Goal: Find specific page/section: Find specific page/section

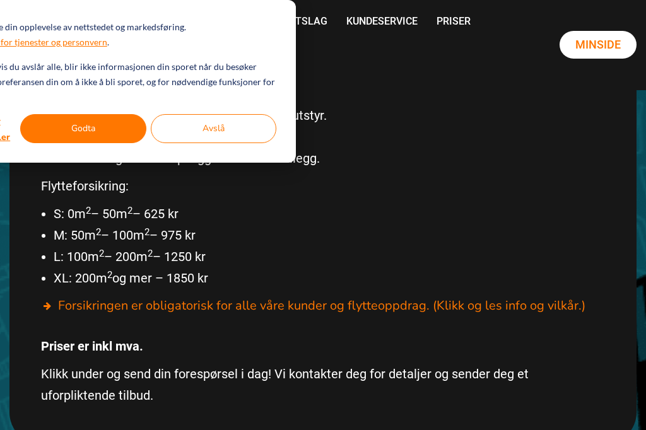
scroll to position [531, 0]
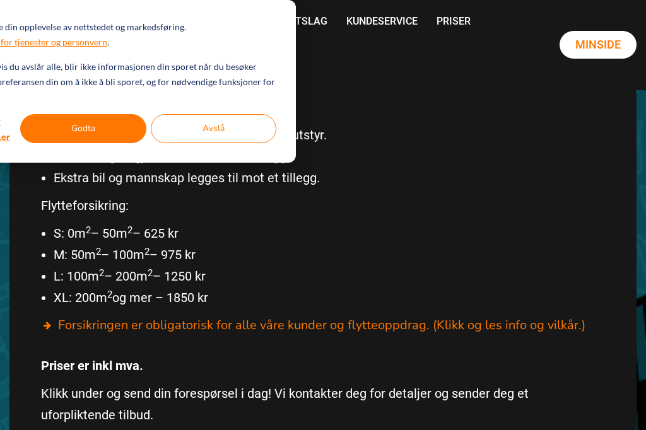
click at [223, 114] on button "Avslå" at bounding box center [214, 128] width 126 height 29
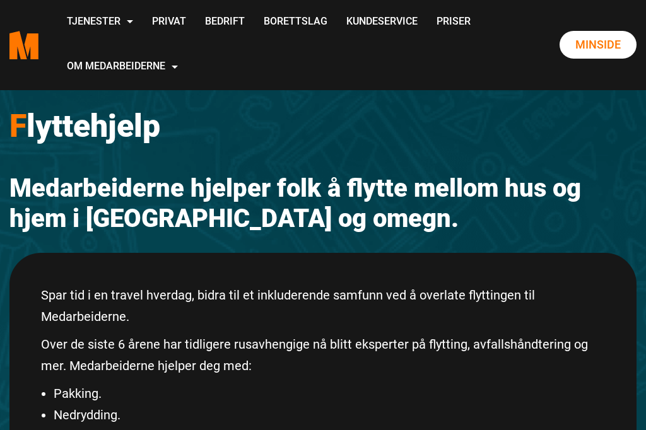
scroll to position [0, 0]
click at [337, 45] on link "Kundeservice" at bounding box center [382, 22] width 90 height 45
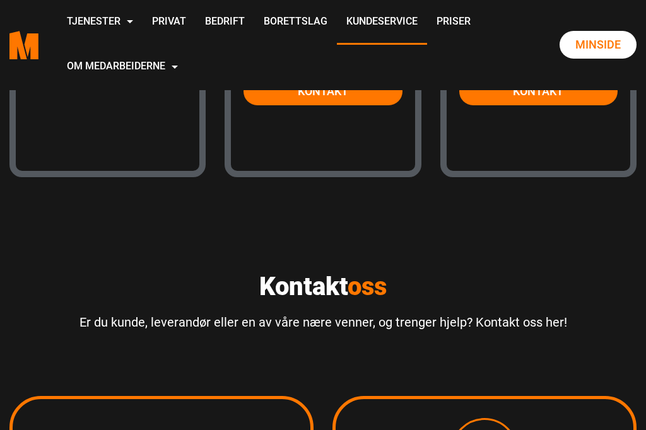
scroll to position [1387, 0]
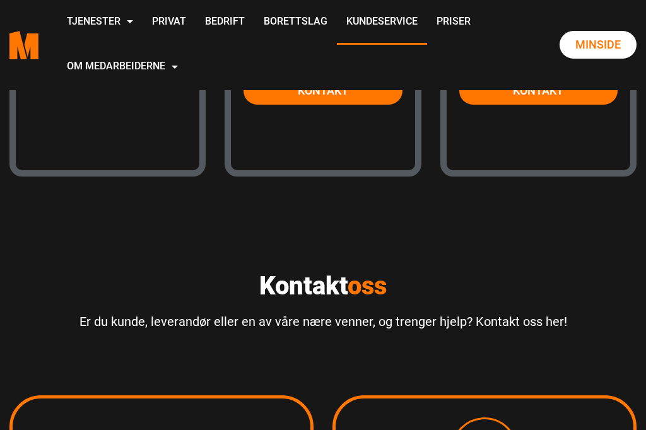
click at [160, 83] on link "Kontakt" at bounding box center [107, 70] width 158 height 28
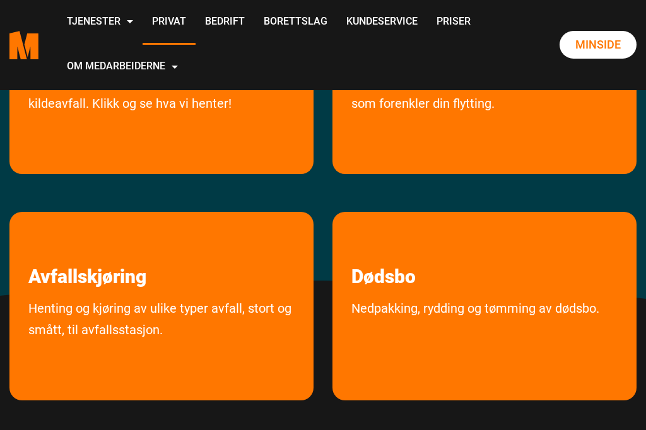
scroll to position [291, 0]
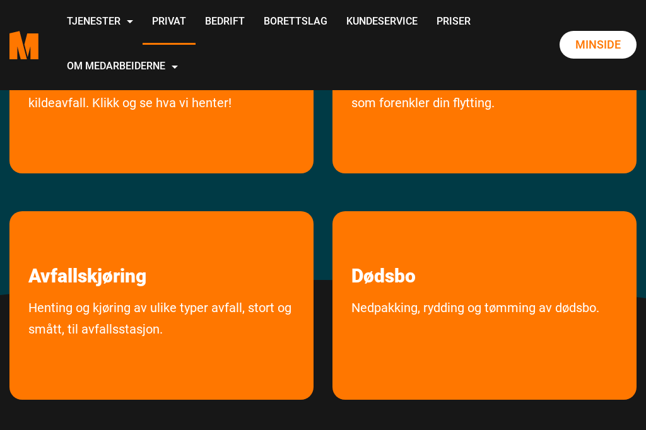
click at [337, 45] on link "Kundeservice" at bounding box center [382, 22] width 90 height 45
